Goal: Information Seeking & Learning: Check status

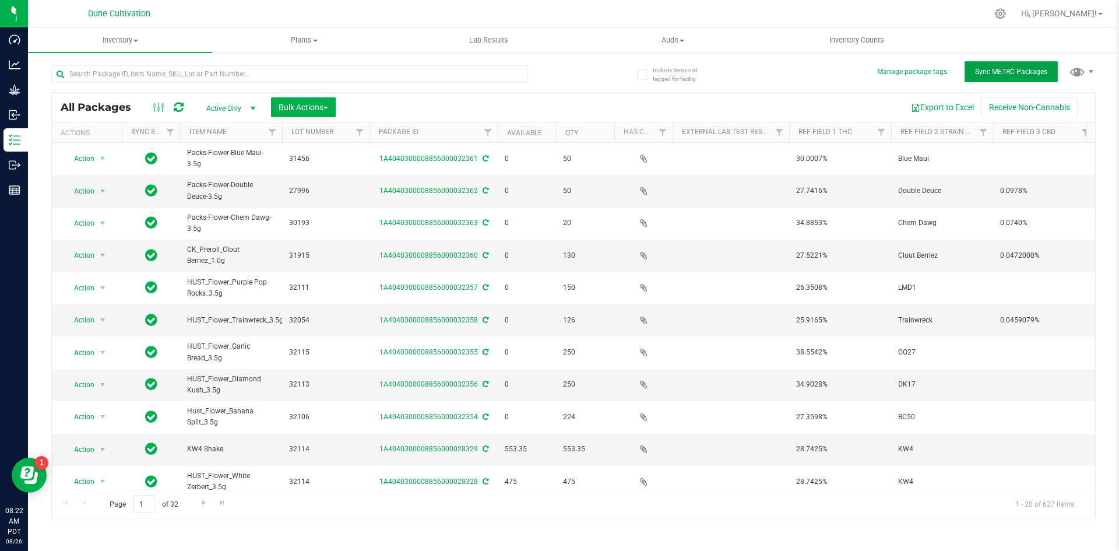
click at [999, 72] on span "Sync METRC Packages" at bounding box center [1011, 72] width 72 height 8
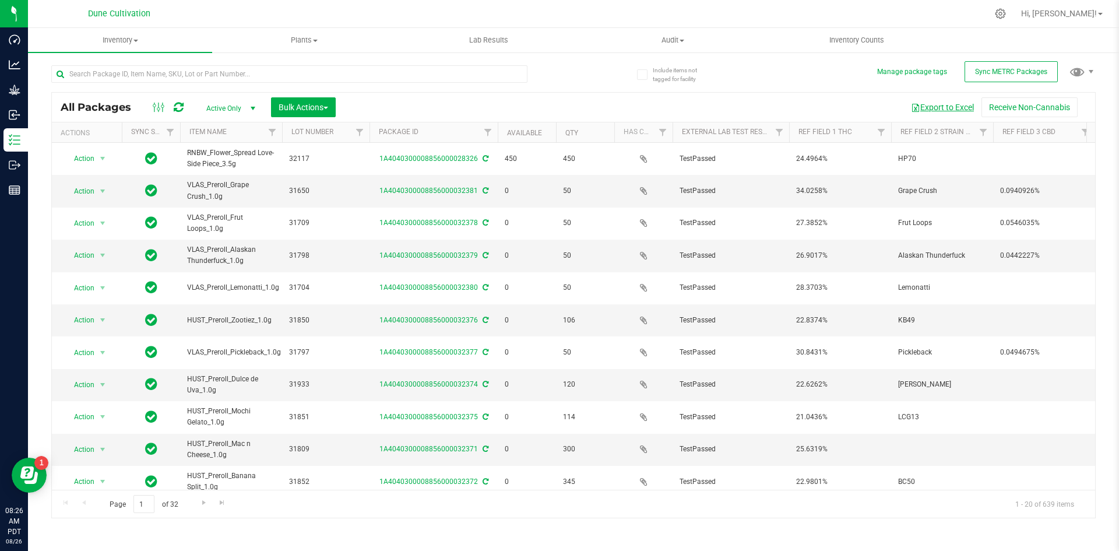
click at [929, 110] on button "Export to Excel" at bounding box center [943, 107] width 78 height 20
click at [567, 21] on div at bounding box center [598, 13] width 779 height 23
click at [222, 70] on input "text" at bounding box center [289, 73] width 476 height 17
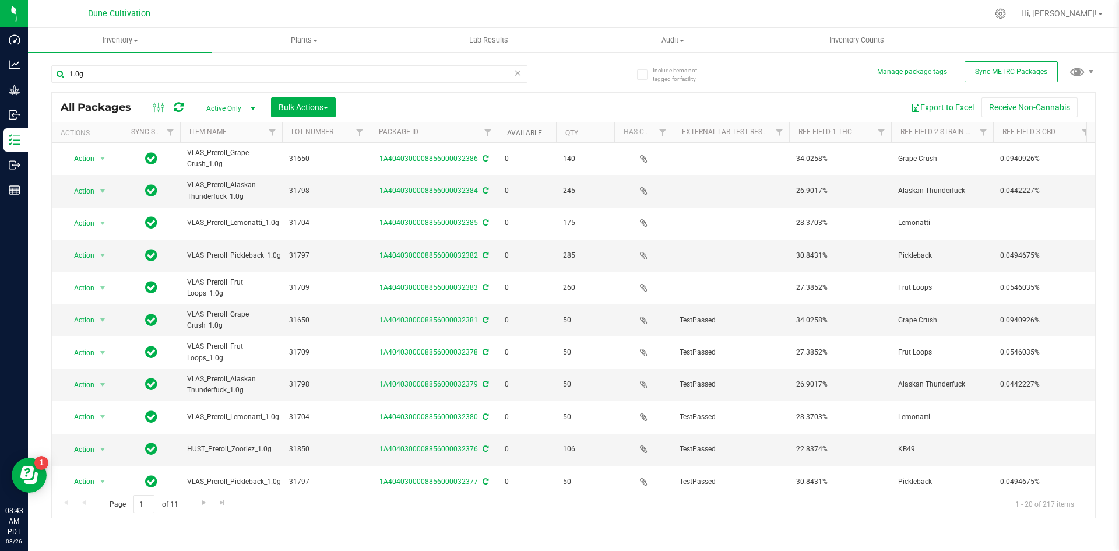
click at [528, 135] on link "Available" at bounding box center [524, 133] width 35 height 8
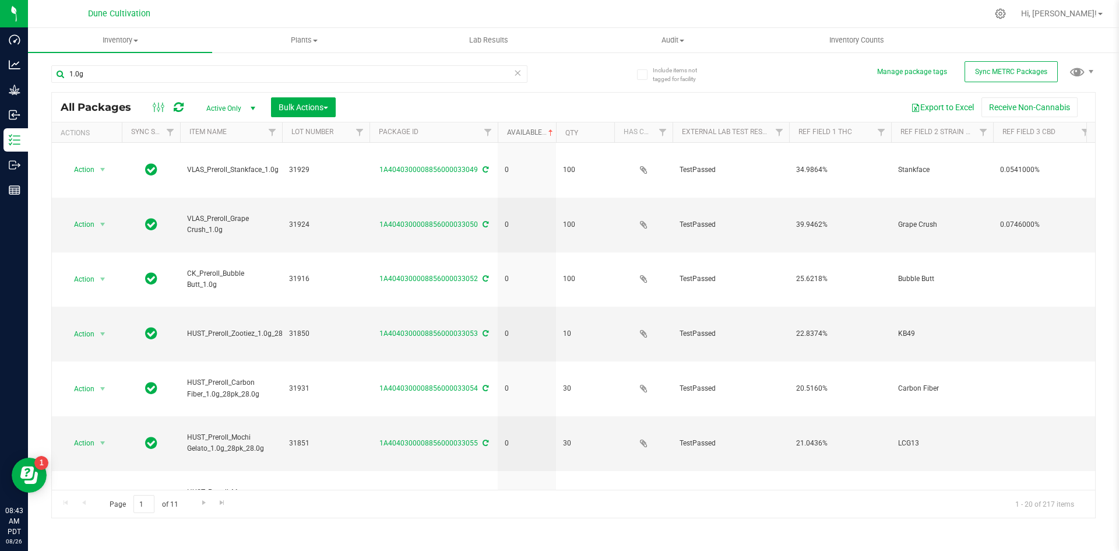
click at [528, 134] on link "Available" at bounding box center [531, 132] width 48 height 8
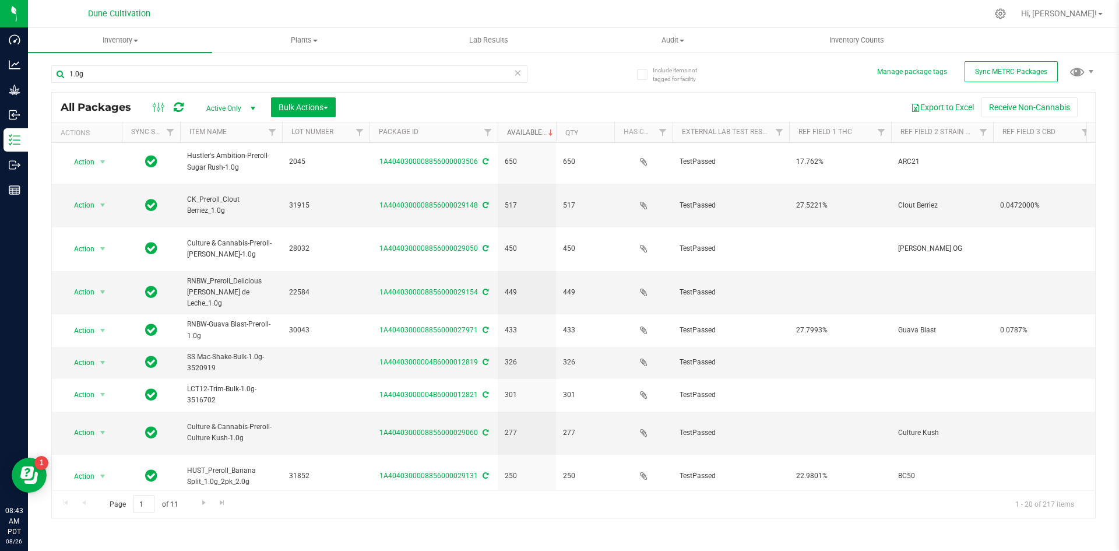
scroll to position [307, 0]
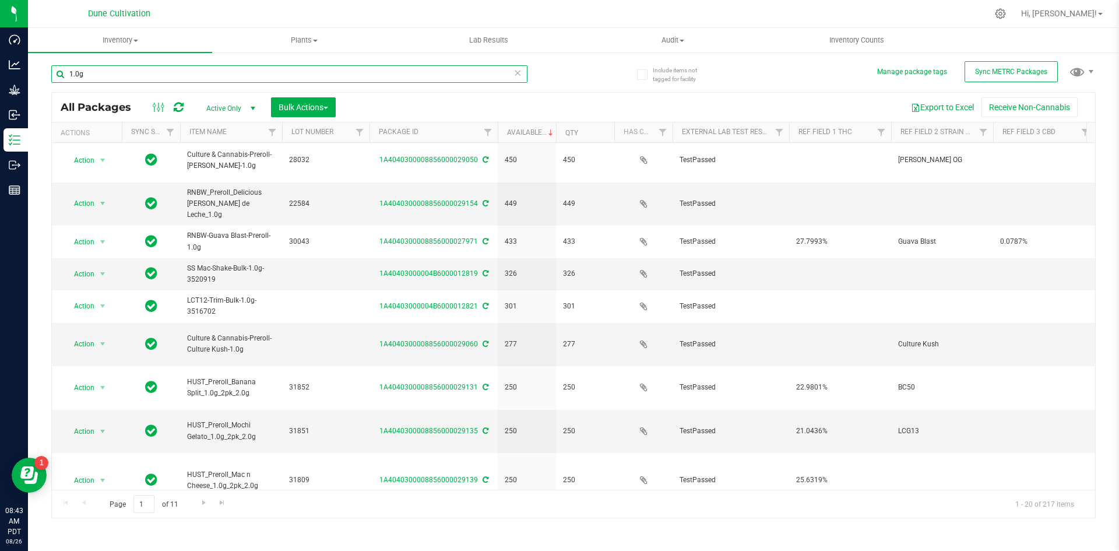
drag, startPoint x: 162, startPoint y: 75, endPoint x: 59, endPoint y: 59, distance: 103.8
click at [59, 59] on div "1.0g" at bounding box center [312, 73] width 522 height 37
type input "c"
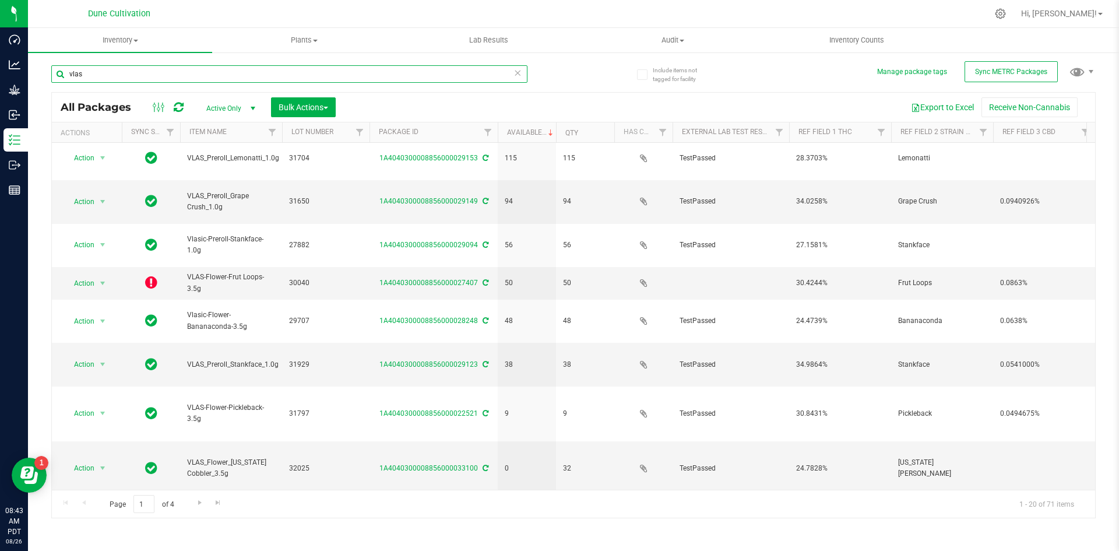
scroll to position [257, 0]
drag, startPoint x: 112, startPoint y: 69, endPoint x: 43, endPoint y: 70, distance: 69.4
click at [43, 70] on div "Include items not tagged for facility Manage package tags Sync METRC Packages v…" at bounding box center [574, 229] width 1092 height 356
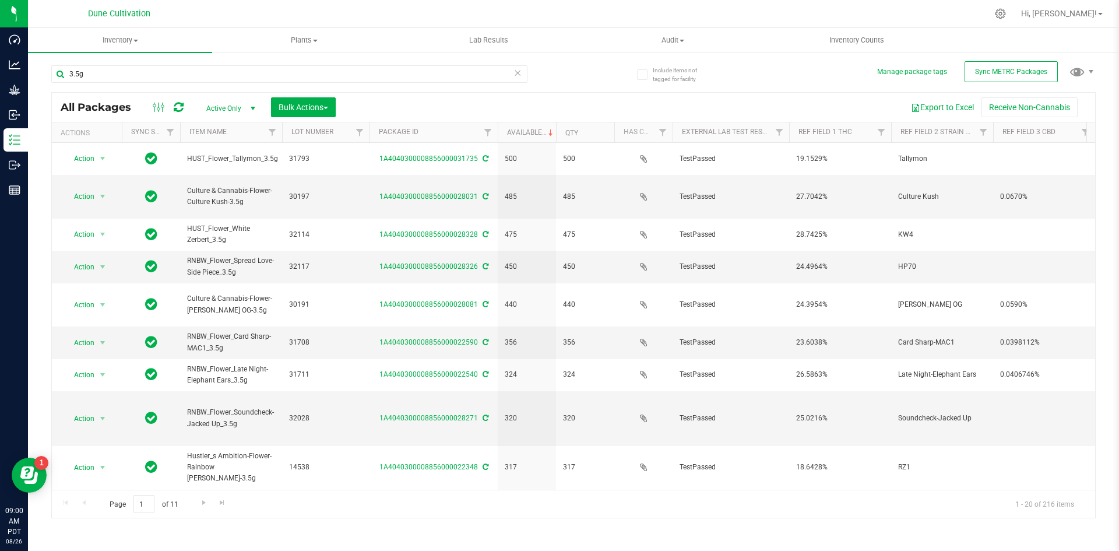
click at [145, 61] on div "3.5g" at bounding box center [312, 73] width 522 height 37
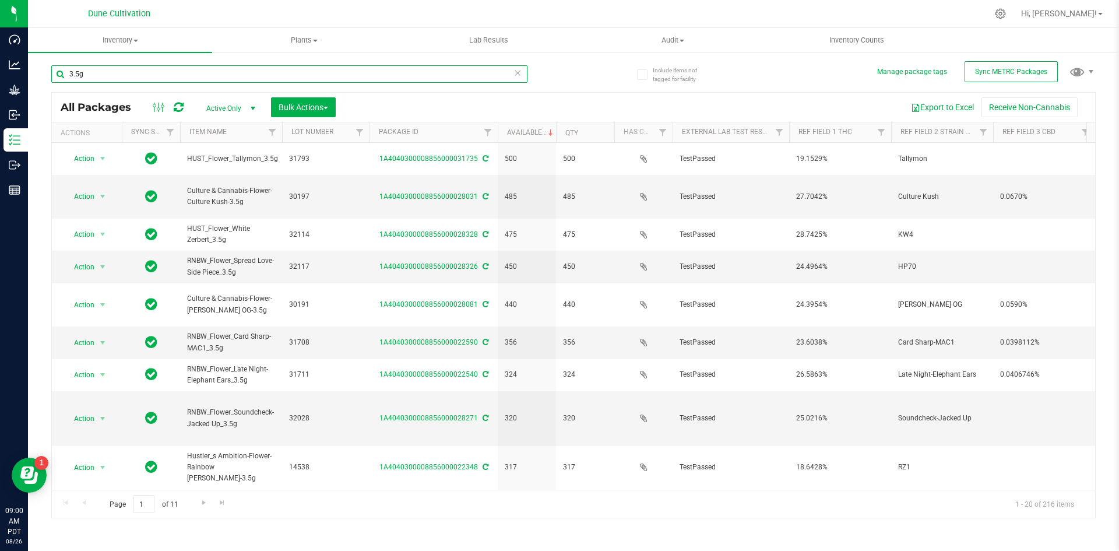
drag, startPoint x: 116, startPoint y: 76, endPoint x: 52, endPoint y: 73, distance: 63.6
click at [52, 73] on input "3.5g" at bounding box center [289, 73] width 476 height 17
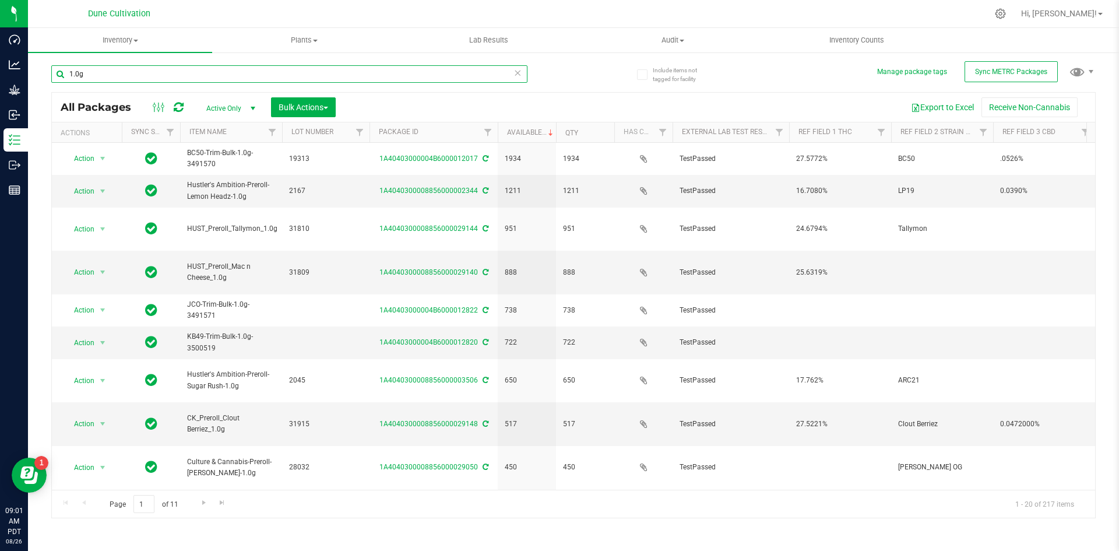
click at [513, 74] on input "1.0g" at bounding box center [289, 73] width 476 height 17
type input "1.0g"
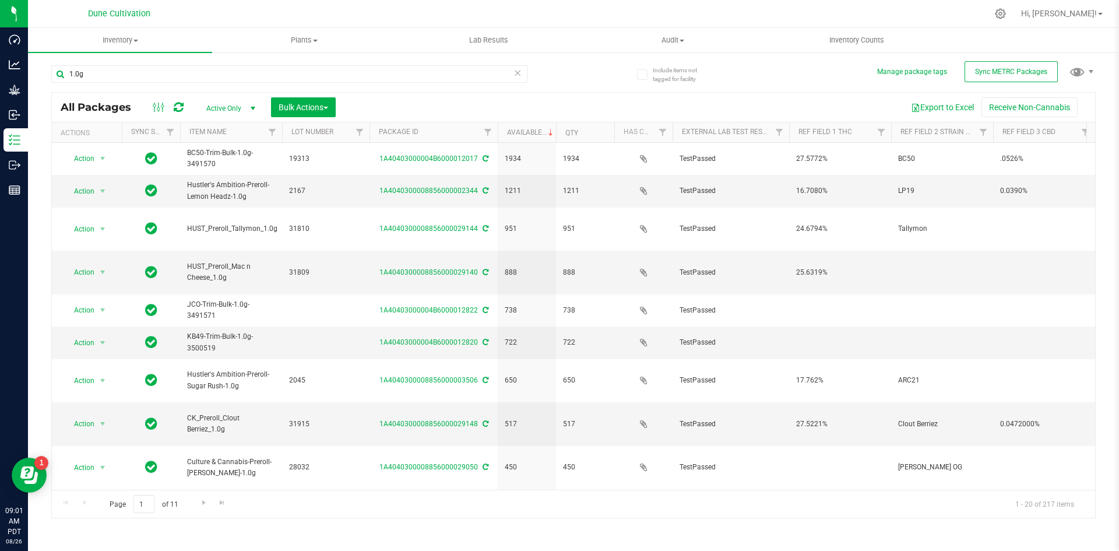
click at [520, 74] on icon at bounding box center [518, 72] width 8 height 14
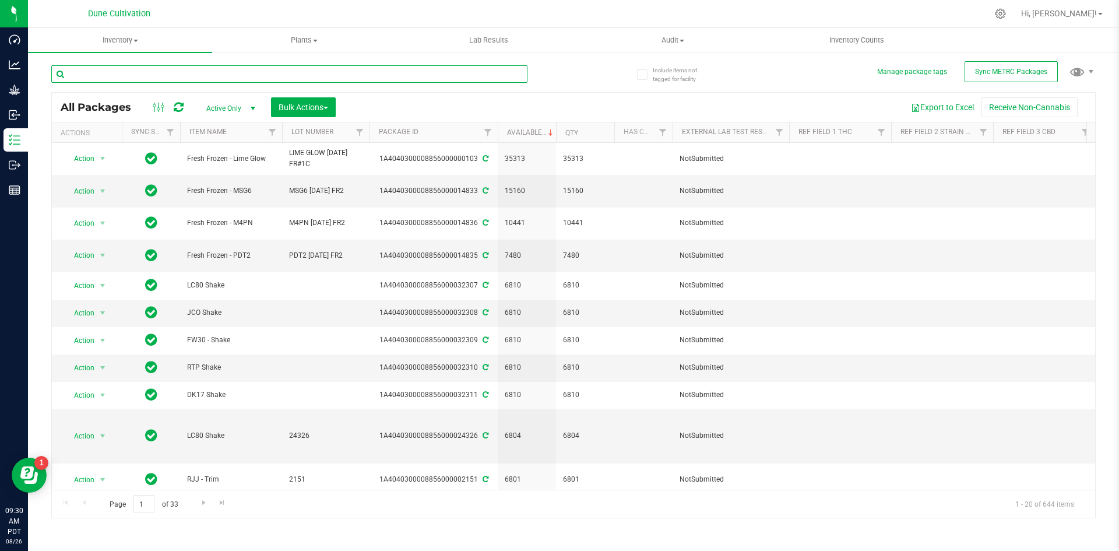
click at [151, 78] on input "text" at bounding box center [289, 73] width 476 height 17
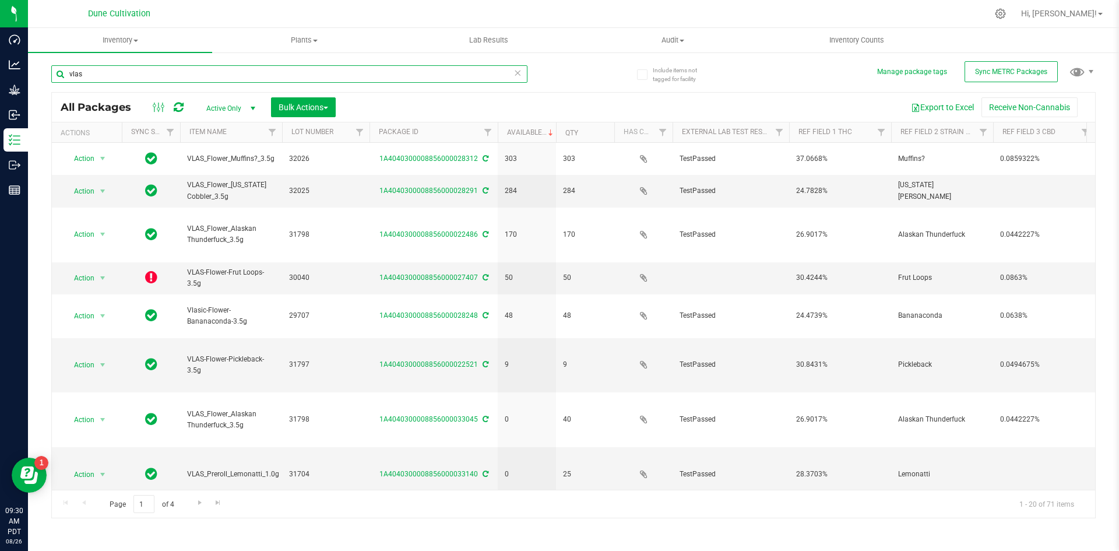
type input "vlas"
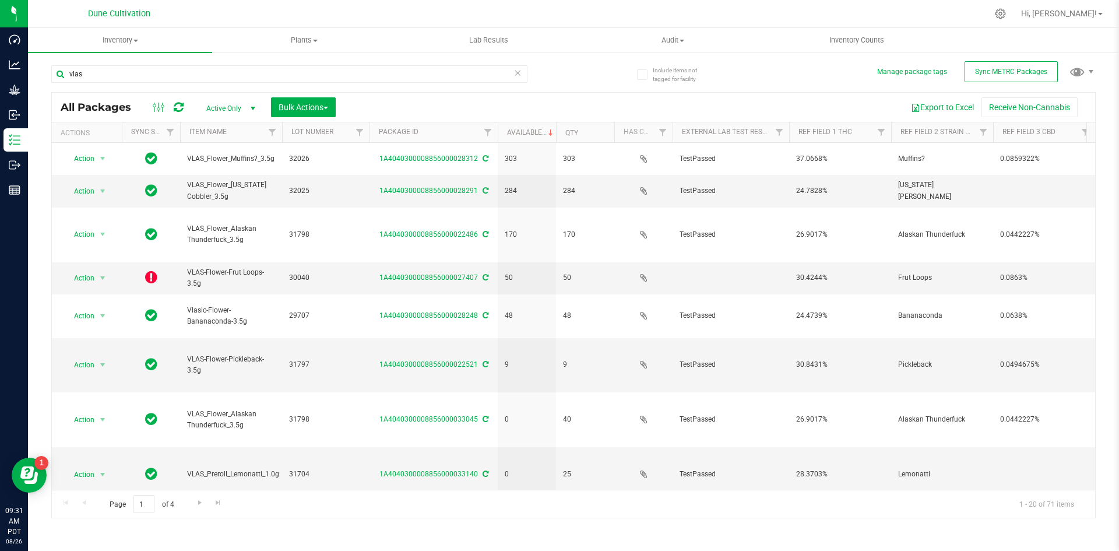
click at [520, 73] on icon at bounding box center [518, 72] width 8 height 14
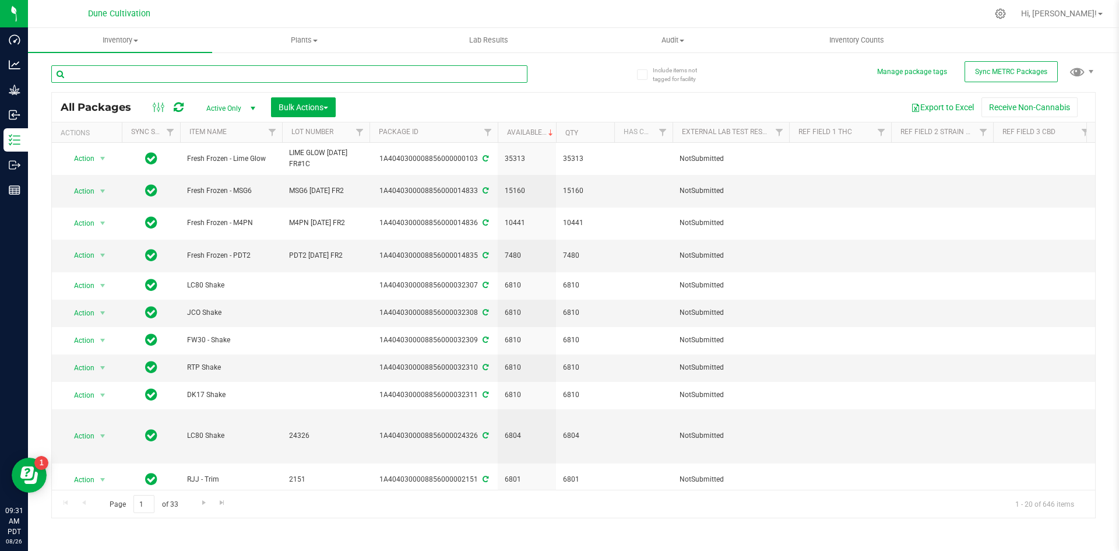
click at [248, 75] on input "text" at bounding box center [289, 73] width 476 height 17
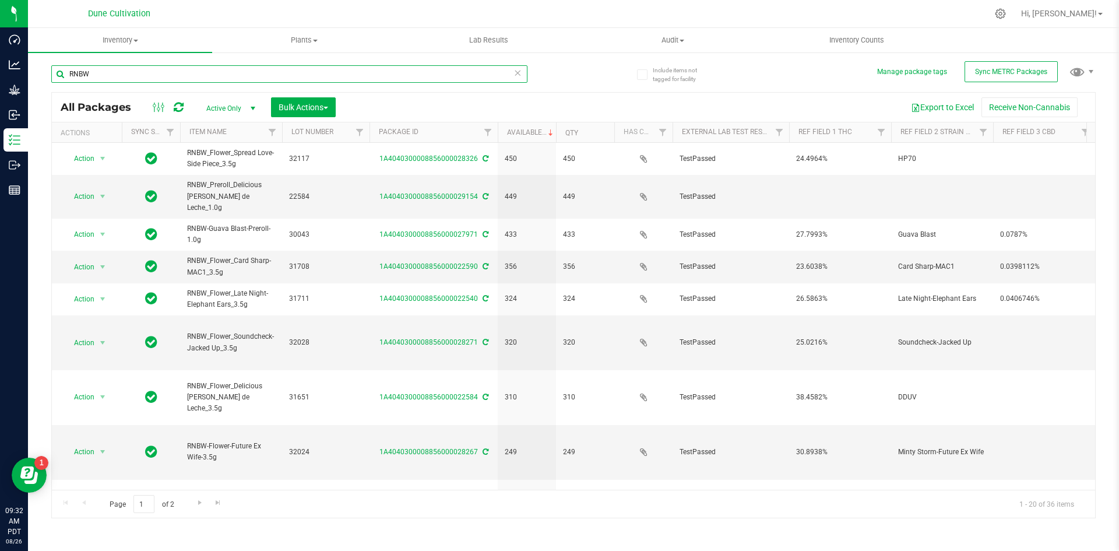
type input "RNBW"
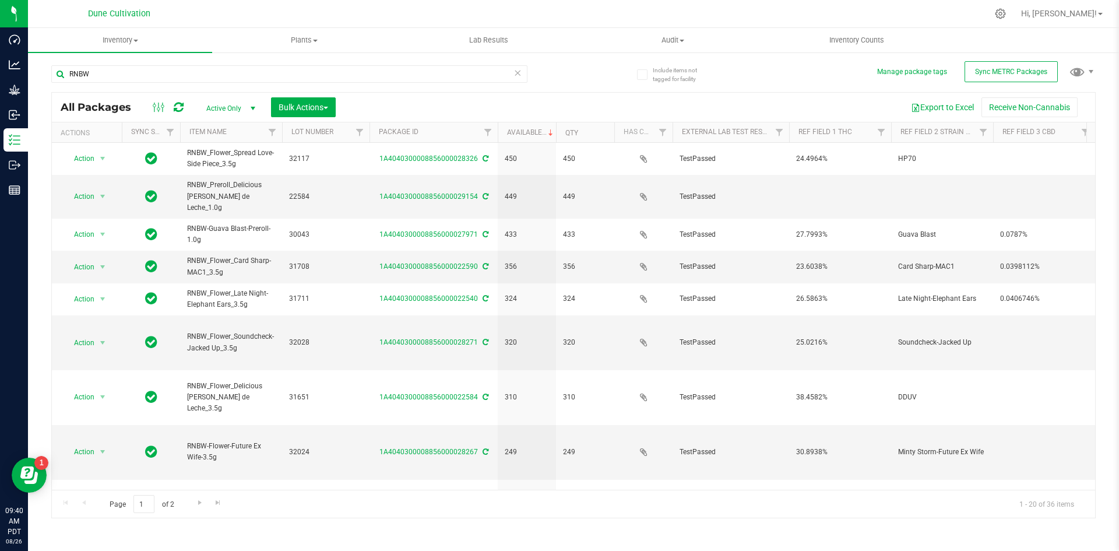
click at [518, 72] on icon at bounding box center [518, 72] width 8 height 14
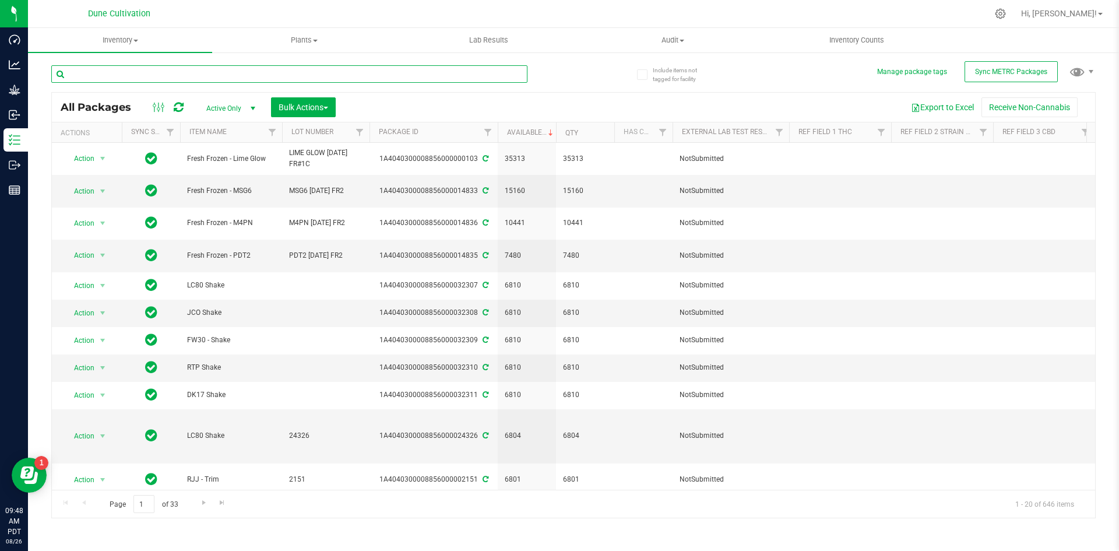
click at [135, 76] on input "text" at bounding box center [289, 73] width 476 height 17
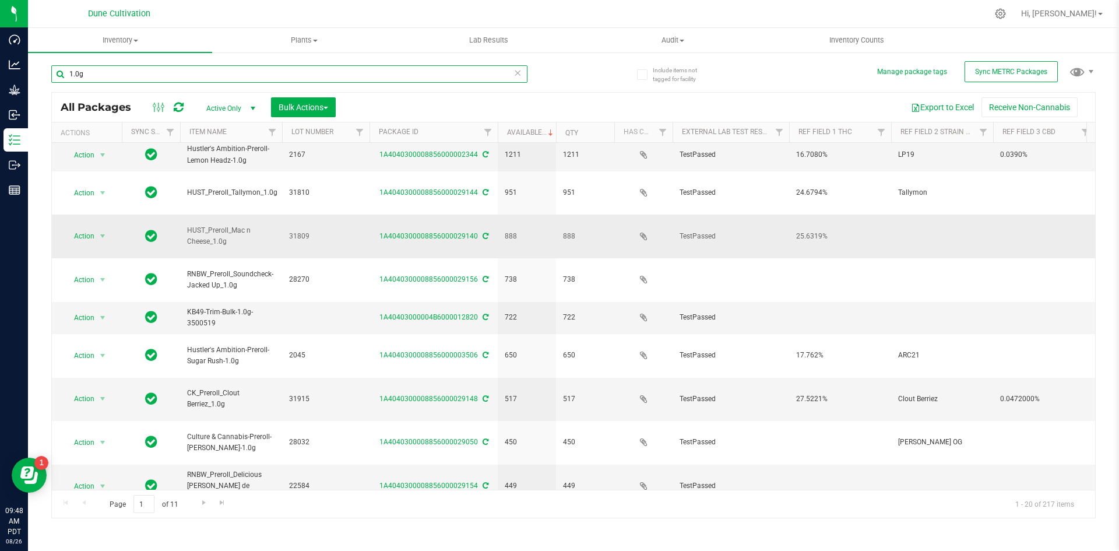
scroll to position [37, 0]
type input "1.0g"
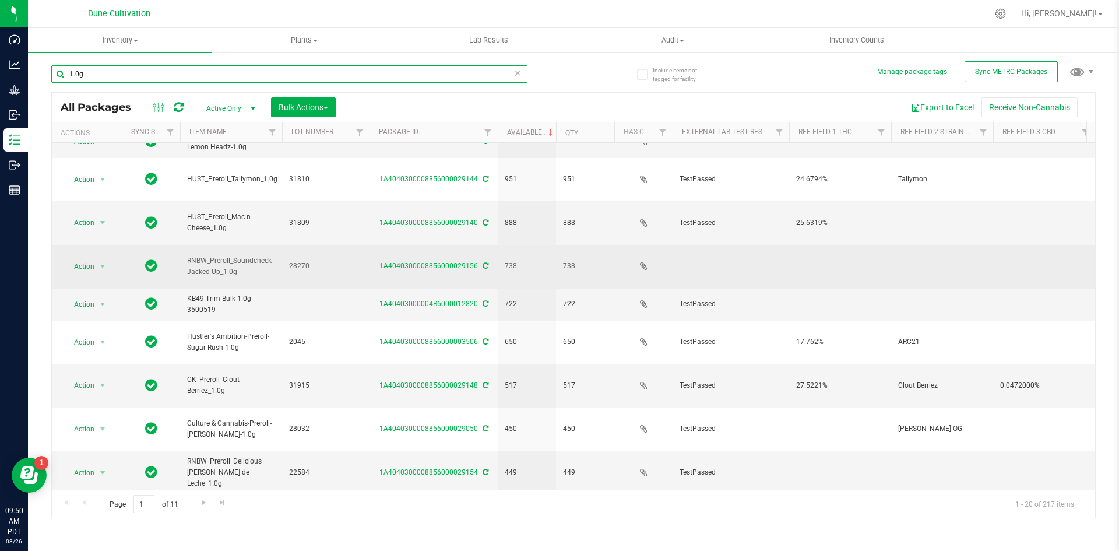
scroll to position [0, 0]
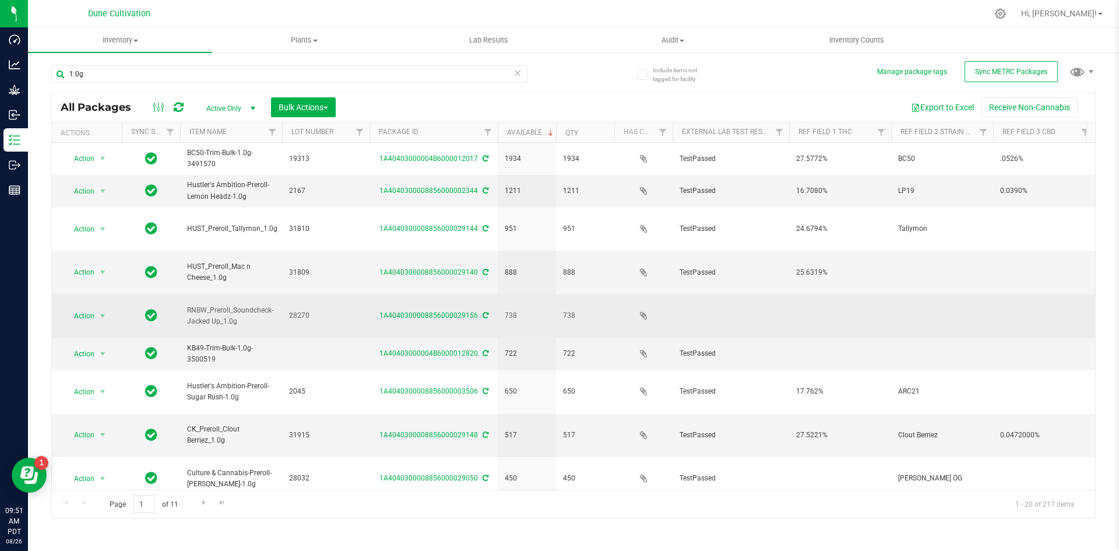
click at [458, 310] on div "1A4040300008856000029156" at bounding box center [434, 315] width 132 height 11
click at [457, 311] on link "1A4040300008856000029156" at bounding box center [429, 315] width 99 height 8
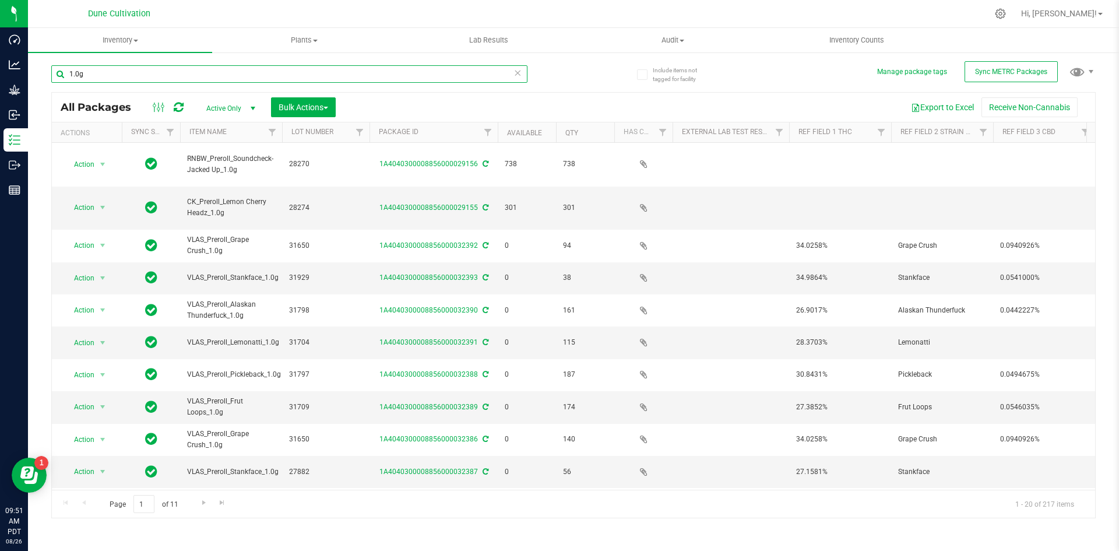
drag, startPoint x: 120, startPoint y: 76, endPoint x: 48, endPoint y: 65, distance: 72.6
click at [48, 65] on div "Include items not tagged for facility Manage package tags Sync METRC Packages 1…" at bounding box center [574, 229] width 1092 height 356
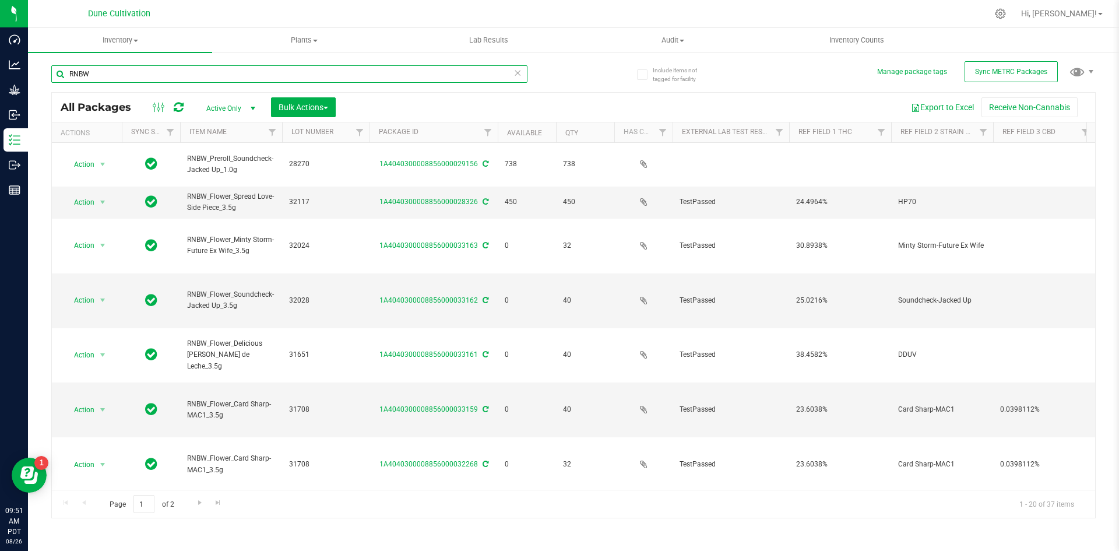
type input "RNBW"
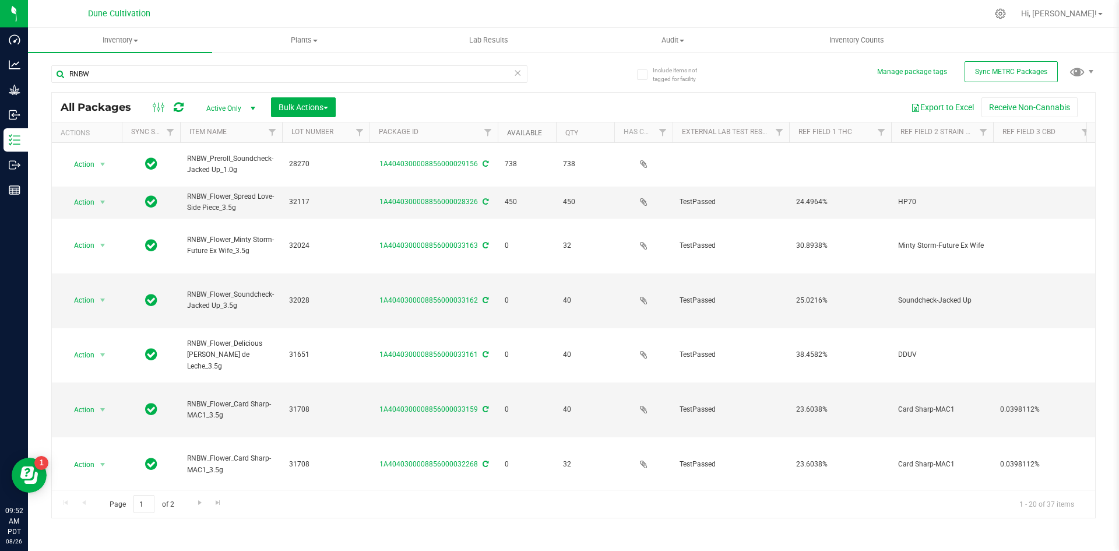
click at [517, 134] on link "Available" at bounding box center [524, 133] width 35 height 8
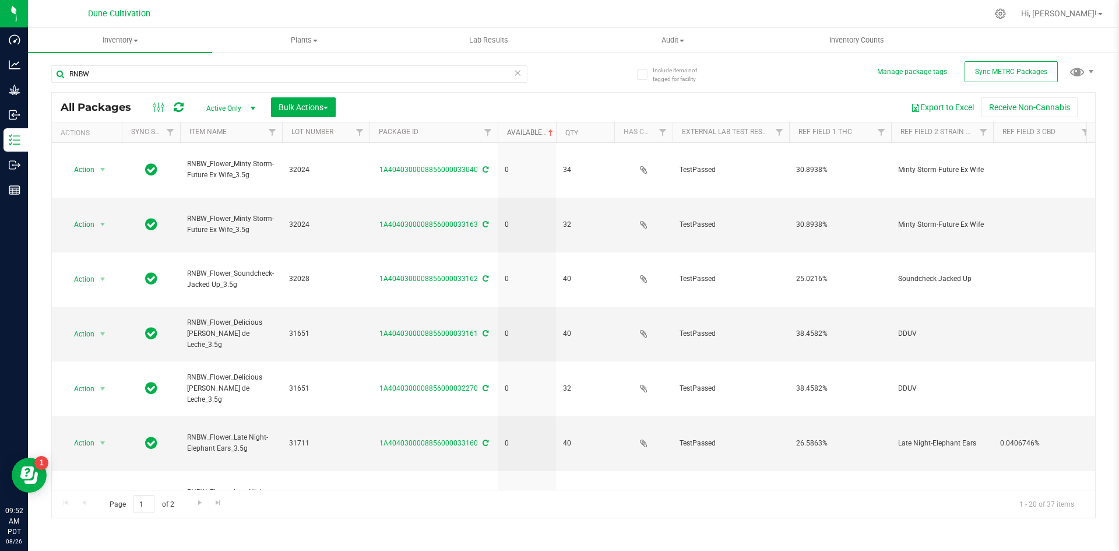
click at [517, 134] on link "Available" at bounding box center [531, 132] width 48 height 8
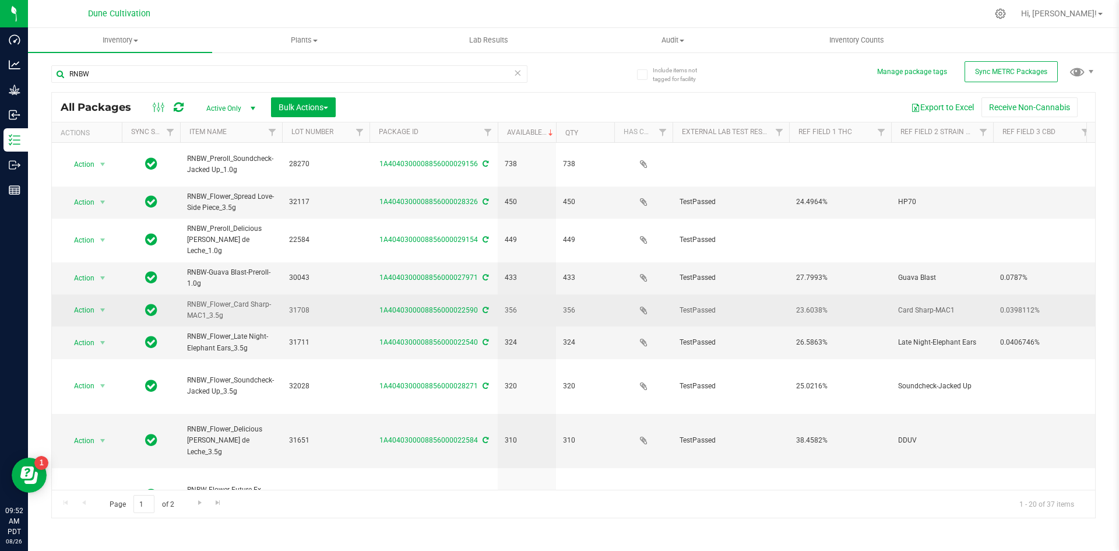
click at [528, 305] on span "356" at bounding box center [527, 310] width 44 height 11
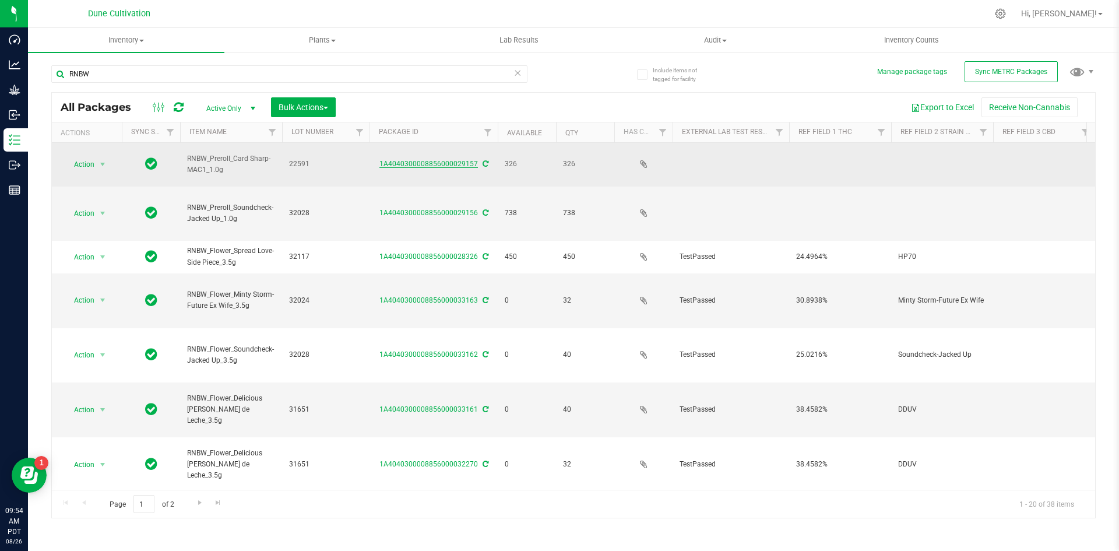
click at [406, 160] on link "1A4040300008856000029157" at bounding box center [429, 164] width 99 height 8
